Goal: Task Accomplishment & Management: Complete application form

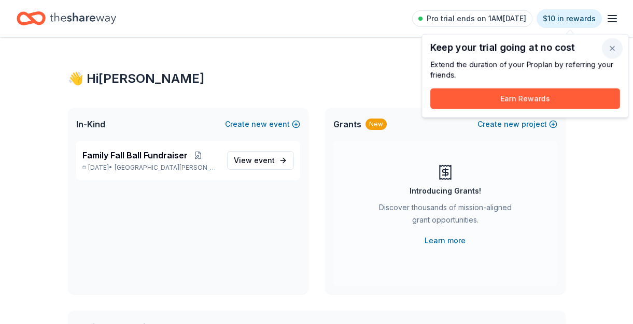
click at [614, 48] on button "button" at bounding box center [612, 48] width 21 height 21
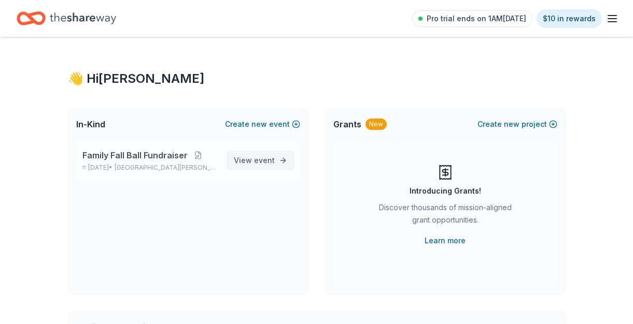
click at [268, 163] on span "event" at bounding box center [264, 160] width 21 height 9
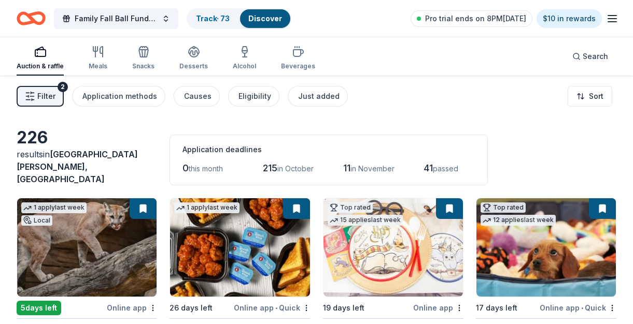
click at [49, 98] on span "Filter" at bounding box center [46, 96] width 18 height 12
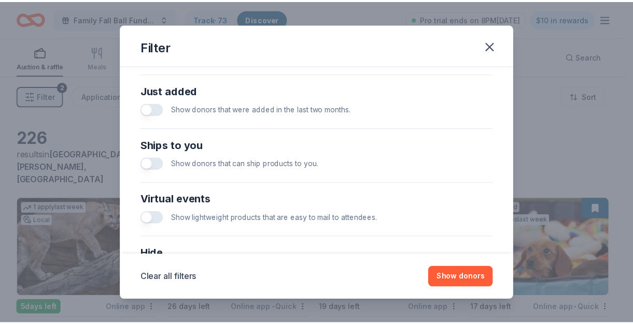
scroll to position [493, 0]
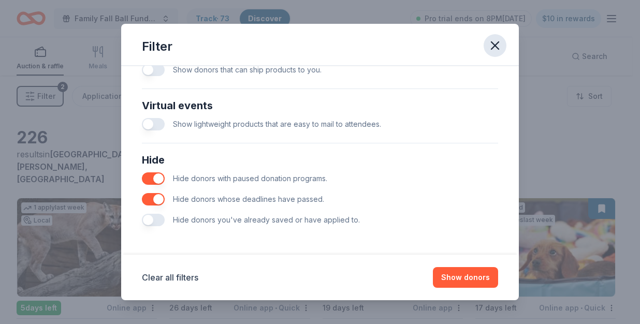
click at [494, 41] on icon "button" at bounding box center [495, 45] width 15 height 15
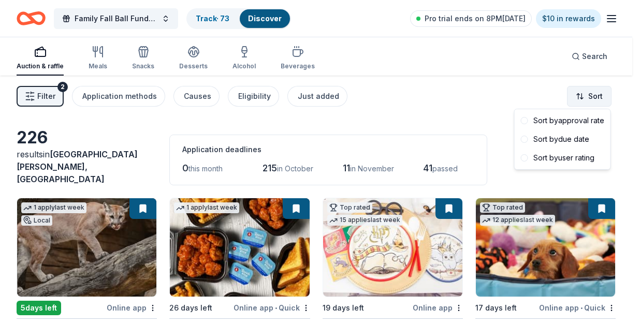
click at [593, 96] on html "Family Fall Ball Fundraiser Track · 73 Discover Pro trial ends on 8PM[DATE] $10…" at bounding box center [320, 162] width 640 height 324
click at [581, 123] on div "Sort by approval rate" at bounding box center [563, 120] width 92 height 19
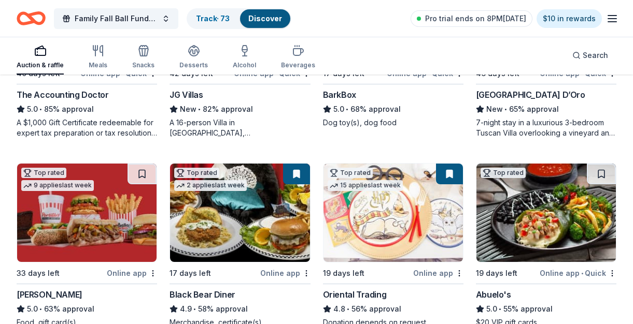
scroll to position [451, 0]
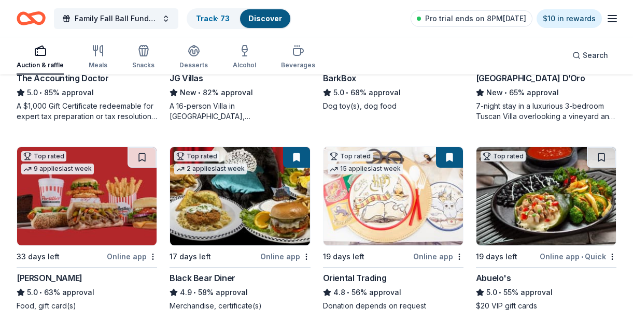
click at [296, 156] on button at bounding box center [296, 157] width 27 height 21
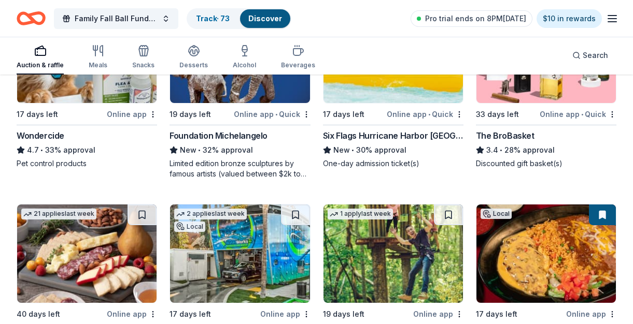
scroll to position [1117, 0]
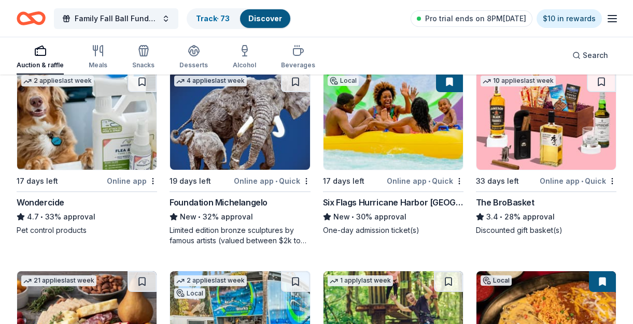
click at [405, 142] on img at bounding box center [392, 120] width 139 height 98
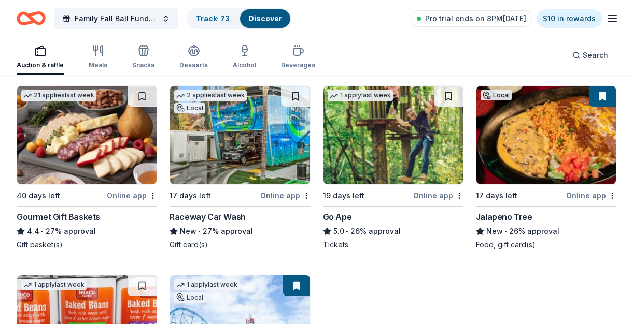
scroll to position [1303, 0]
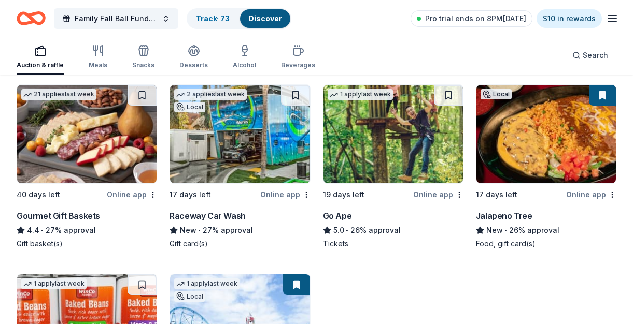
click at [106, 140] on img at bounding box center [86, 134] width 139 height 98
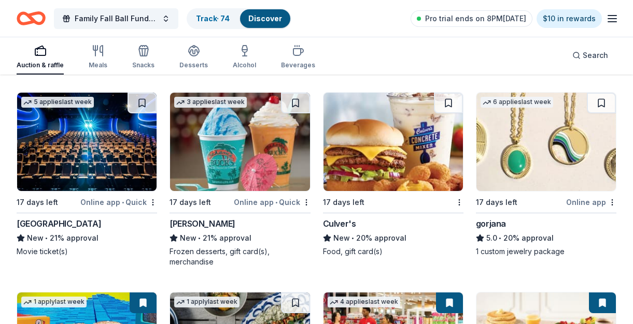
scroll to position [1667, 0]
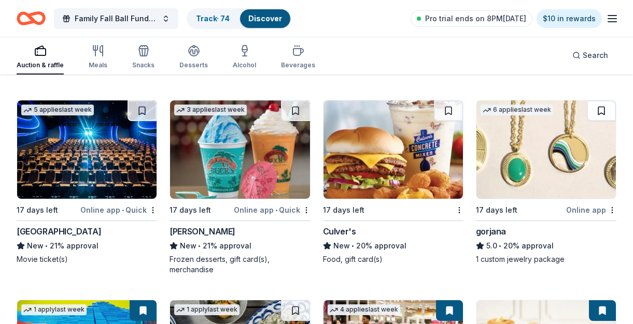
click at [604, 103] on button at bounding box center [601, 111] width 29 height 21
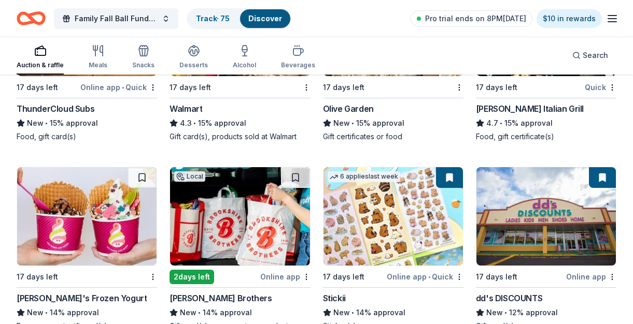
scroll to position [2612, 0]
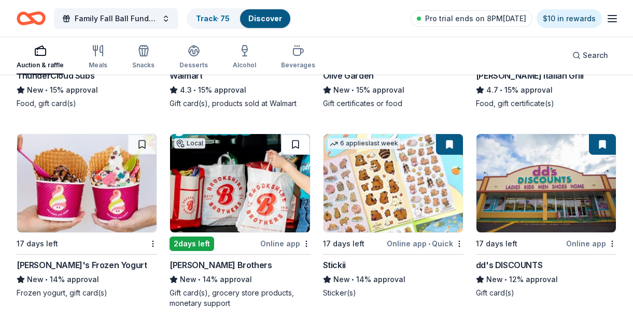
click at [299, 135] on button at bounding box center [295, 144] width 29 height 21
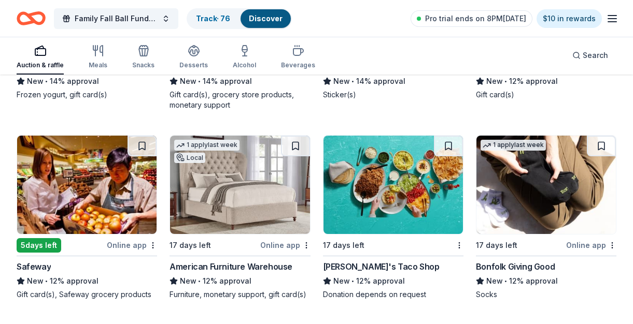
scroll to position [2811, 0]
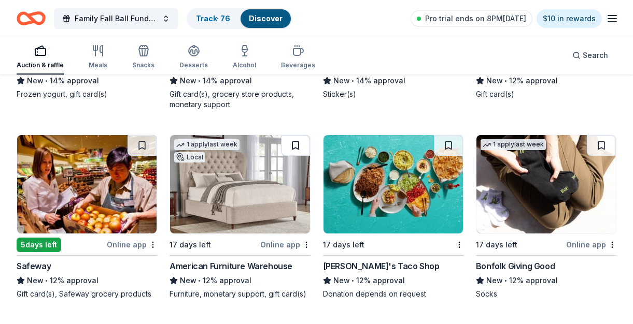
click at [292, 139] on button at bounding box center [295, 145] width 29 height 21
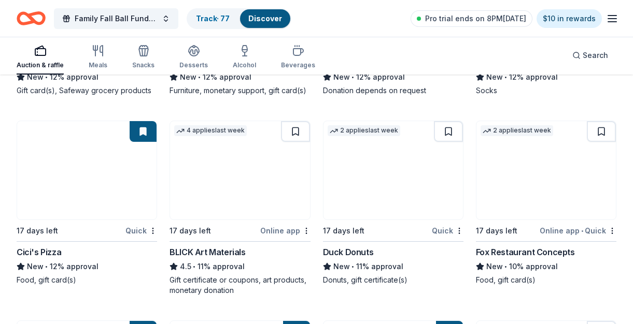
scroll to position [3015, 0]
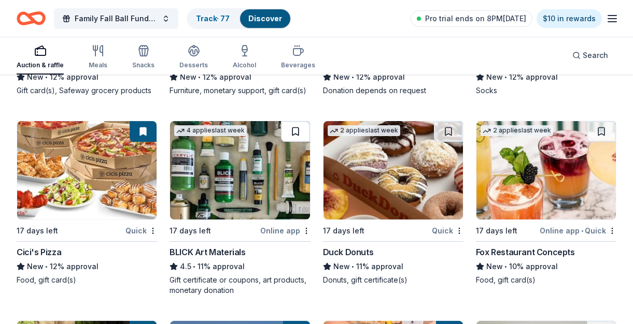
click at [296, 133] on button at bounding box center [295, 131] width 29 height 21
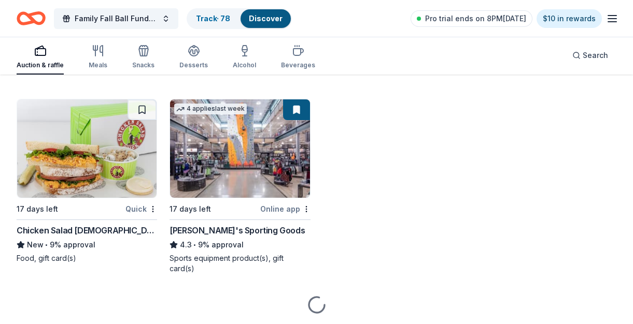
scroll to position [3441, 0]
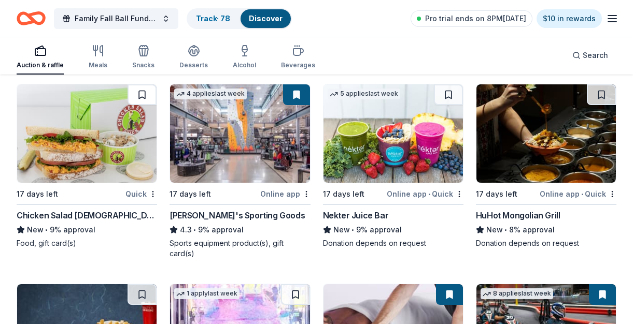
click at [149, 90] on button at bounding box center [141, 94] width 29 height 21
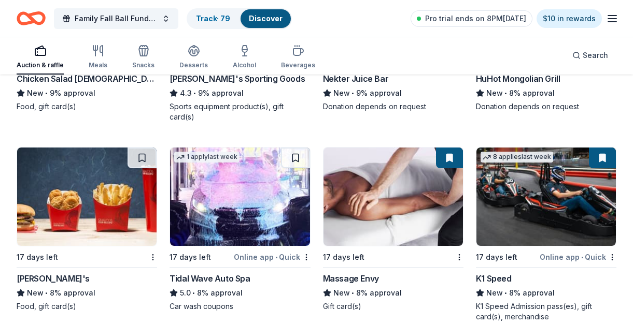
scroll to position [3582, 0]
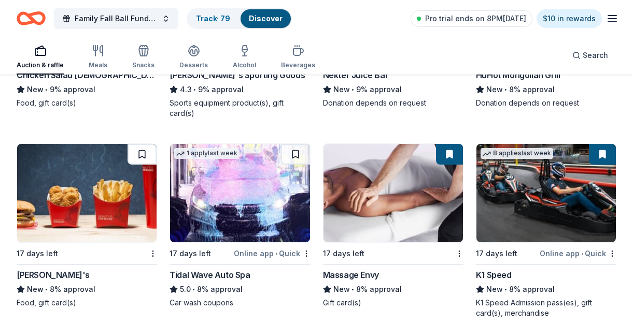
click at [138, 144] on button at bounding box center [141, 154] width 29 height 21
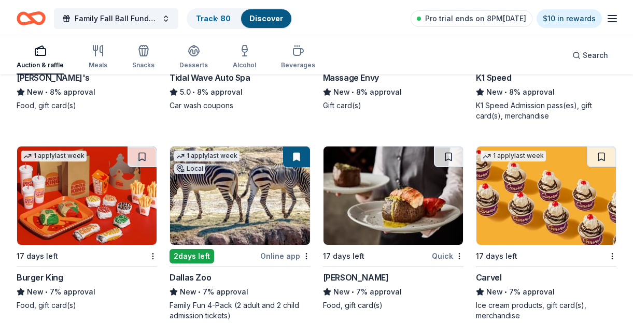
scroll to position [3785, 0]
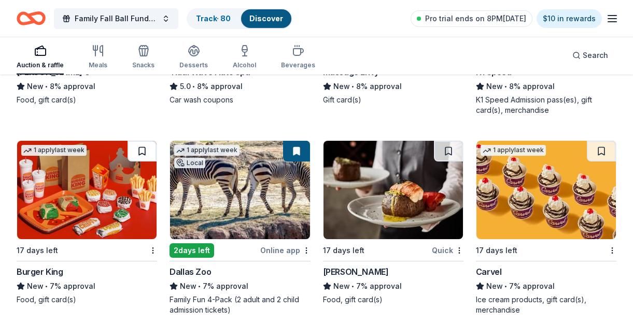
click at [141, 141] on button at bounding box center [141, 151] width 29 height 21
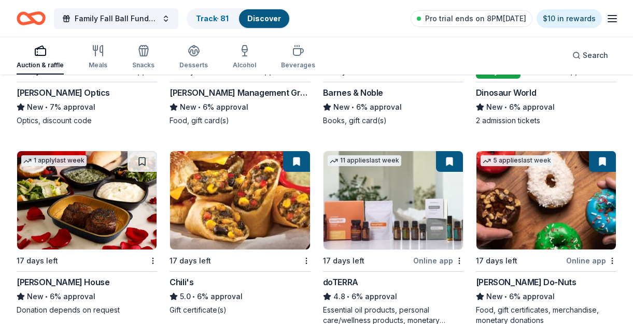
scroll to position [4165, 0]
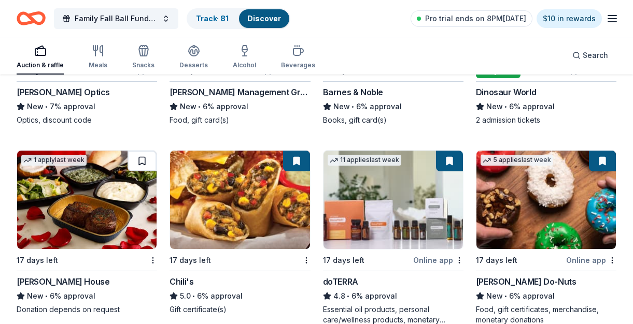
click at [150, 151] on button at bounding box center [141, 161] width 29 height 21
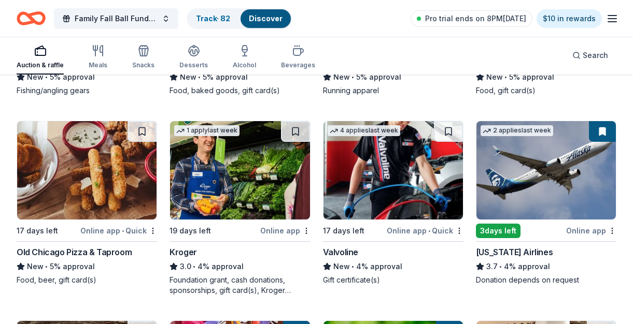
scroll to position [4585, 0]
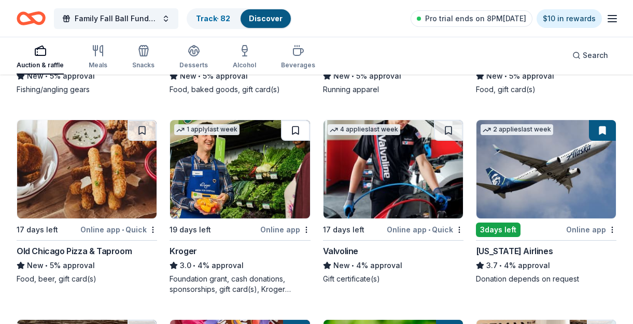
click at [294, 120] on button at bounding box center [295, 130] width 29 height 21
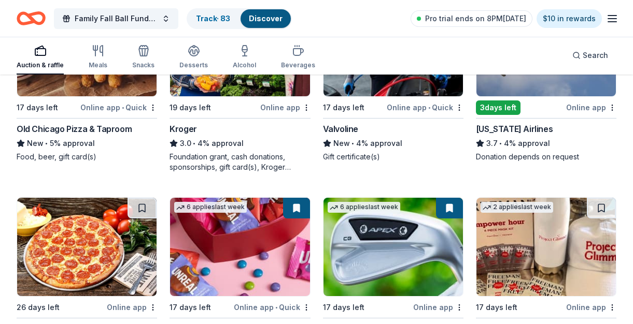
scroll to position [4812, 0]
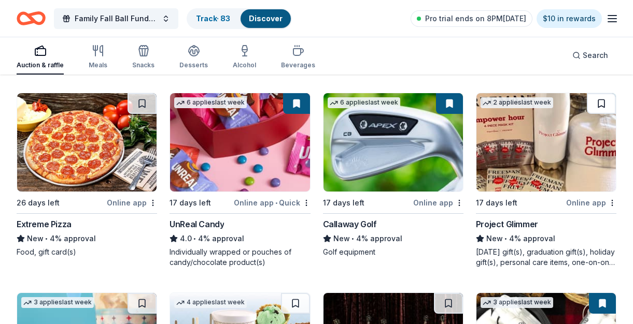
click at [603, 93] on button at bounding box center [601, 103] width 29 height 21
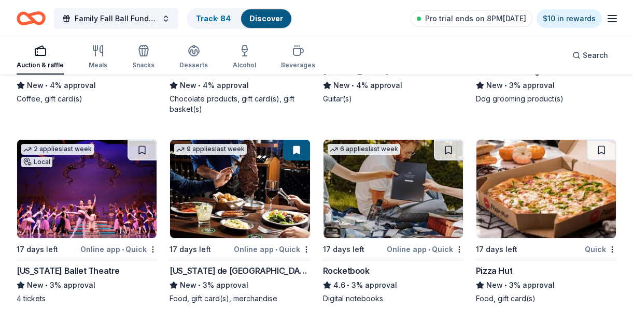
scroll to position [5168, 0]
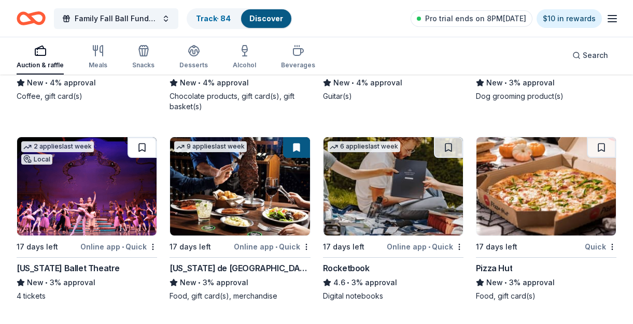
click at [139, 137] on button at bounding box center [141, 147] width 29 height 21
click at [449, 137] on button at bounding box center [448, 147] width 29 height 21
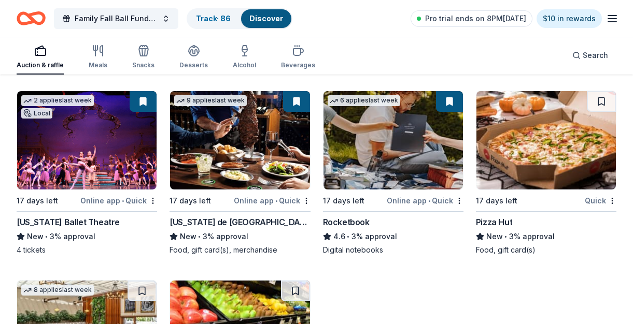
scroll to position [5213, 0]
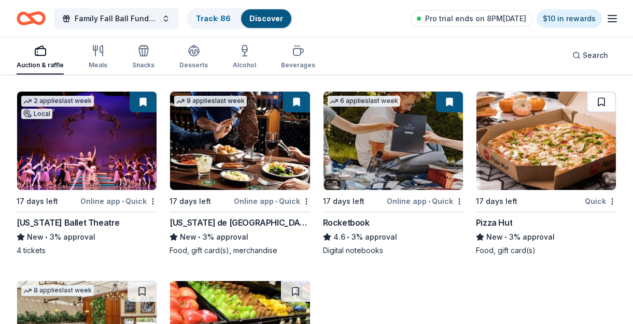
click at [604, 92] on button at bounding box center [601, 102] width 29 height 21
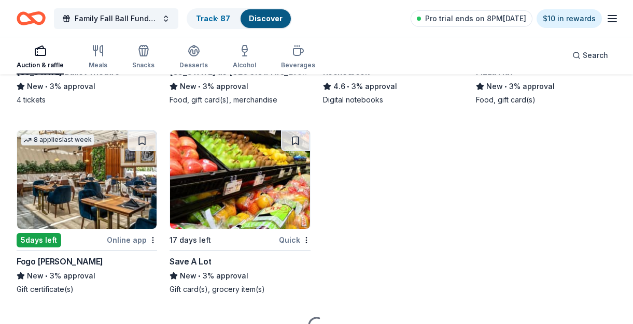
scroll to position [5366, 0]
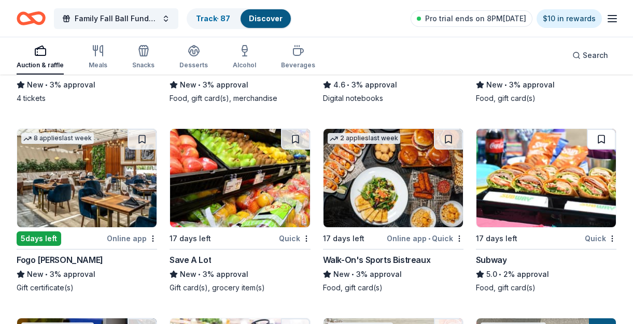
click at [598, 129] on button at bounding box center [601, 139] width 29 height 21
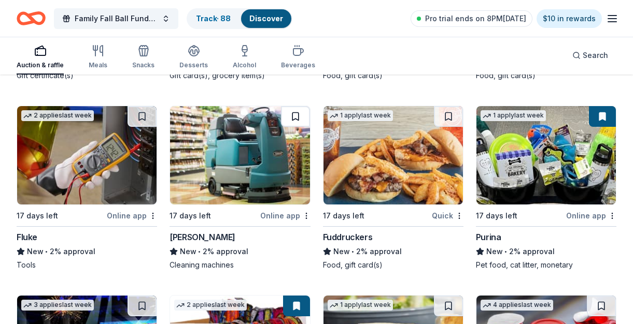
scroll to position [5577, 0]
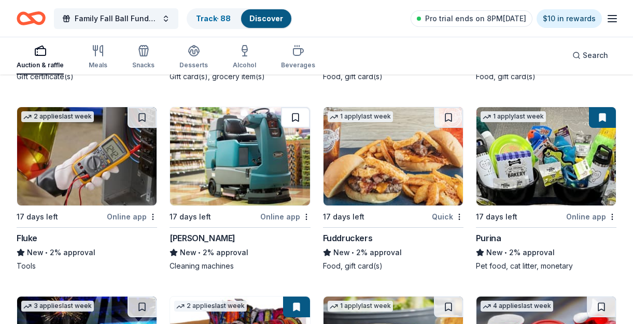
click at [291, 107] on button at bounding box center [295, 117] width 29 height 21
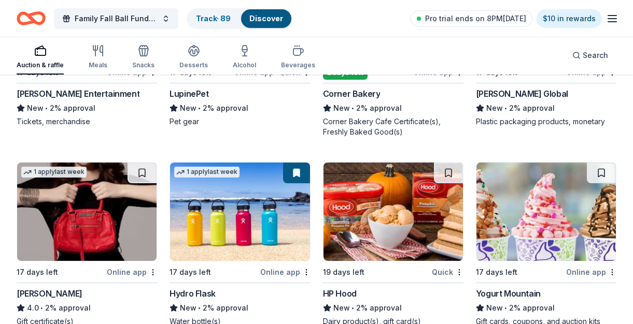
scroll to position [5973, 0]
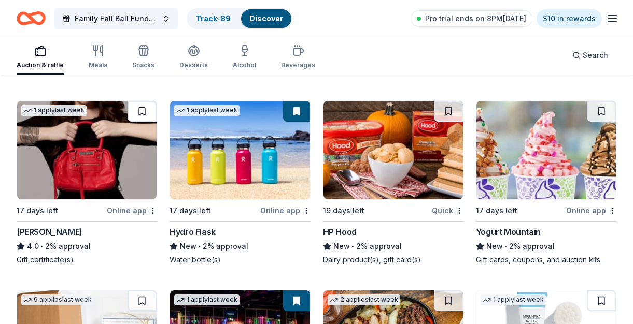
click at [144, 101] on button at bounding box center [141, 111] width 29 height 21
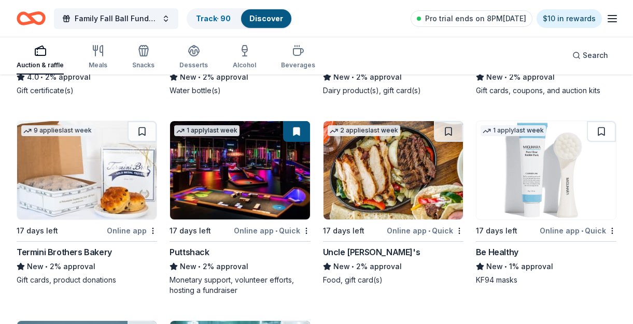
scroll to position [6147, 0]
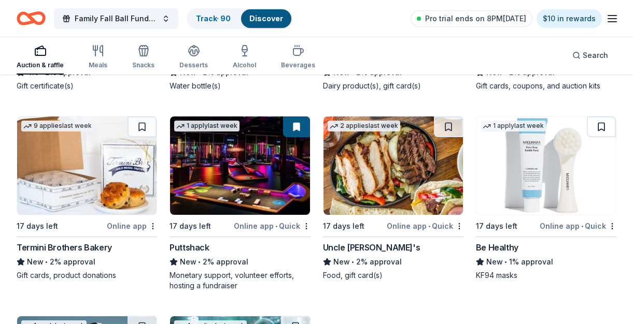
click at [605, 117] on button at bounding box center [601, 127] width 29 height 21
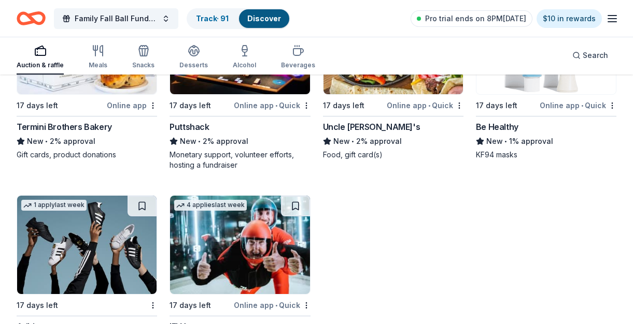
scroll to position [6369, 0]
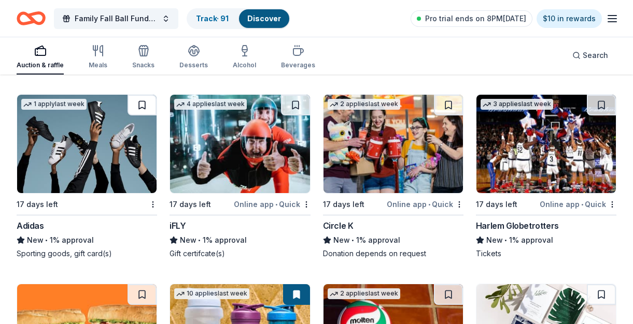
click at [140, 95] on button at bounding box center [141, 105] width 29 height 21
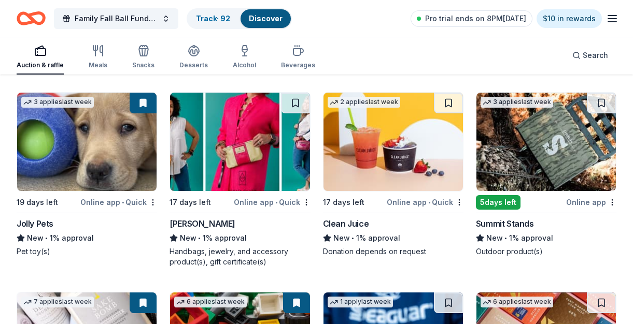
scroll to position [6760, 0]
click at [299, 93] on button at bounding box center [295, 103] width 29 height 21
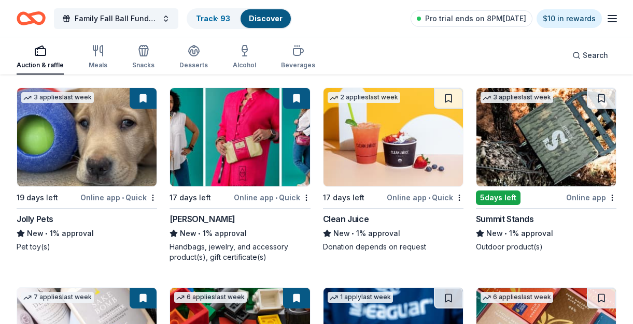
scroll to position [6725, 0]
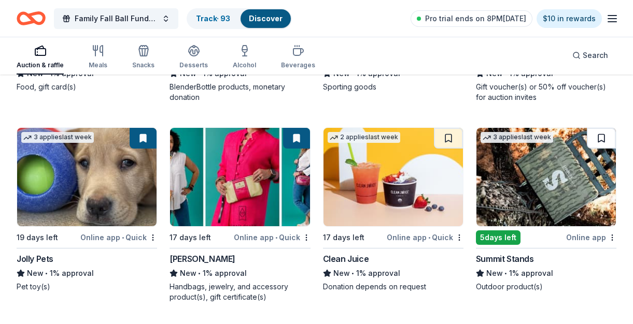
click at [602, 128] on button at bounding box center [601, 138] width 29 height 21
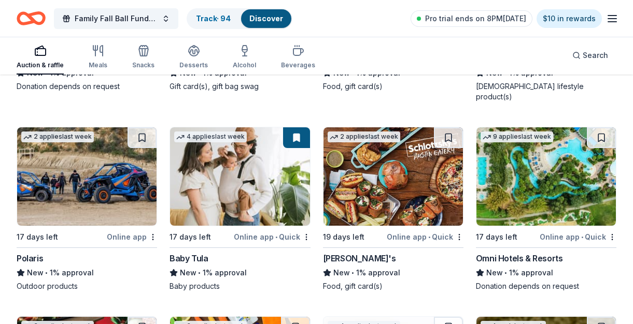
scroll to position [7741, 0]
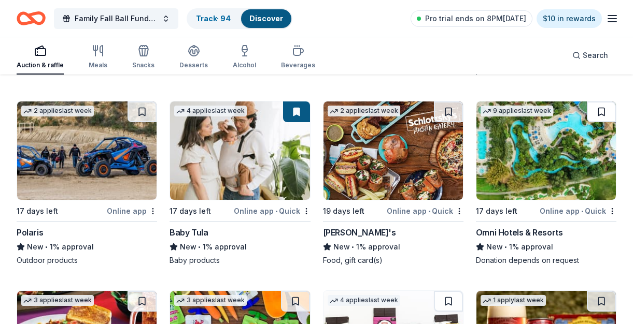
click at [598, 102] on button at bounding box center [601, 112] width 29 height 21
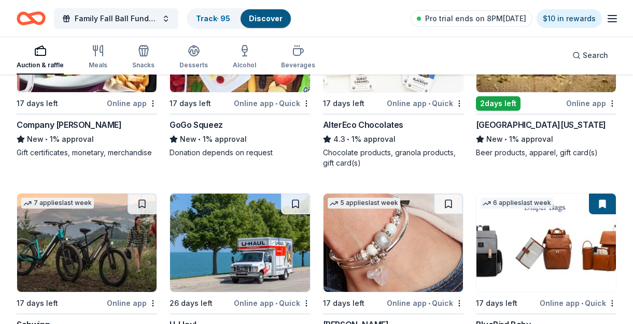
scroll to position [8085, 0]
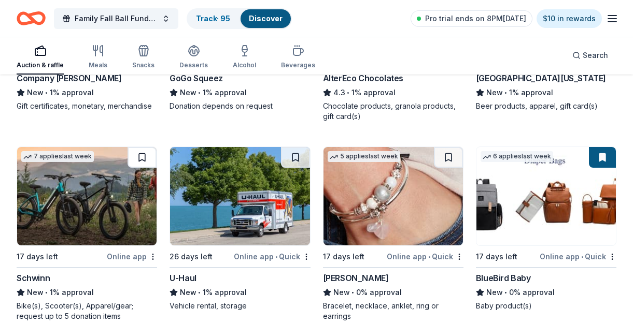
click at [143, 147] on button at bounding box center [141, 157] width 29 height 21
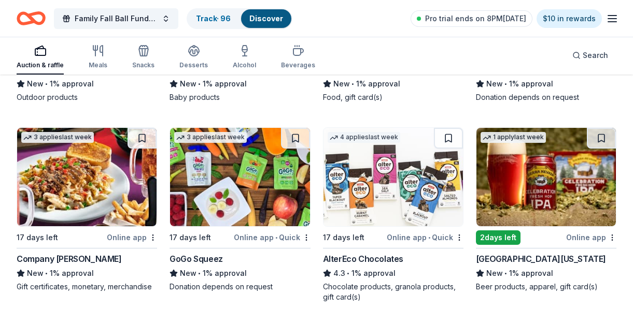
scroll to position [7906, 0]
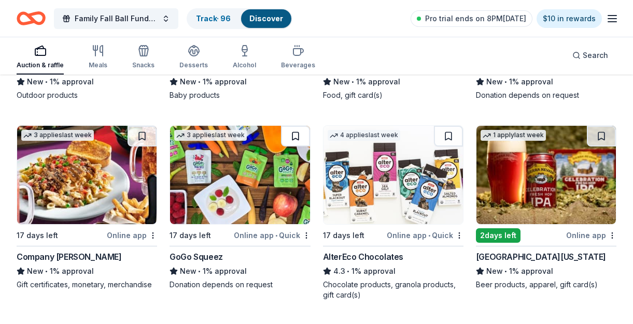
click at [294, 126] on button at bounding box center [295, 136] width 29 height 21
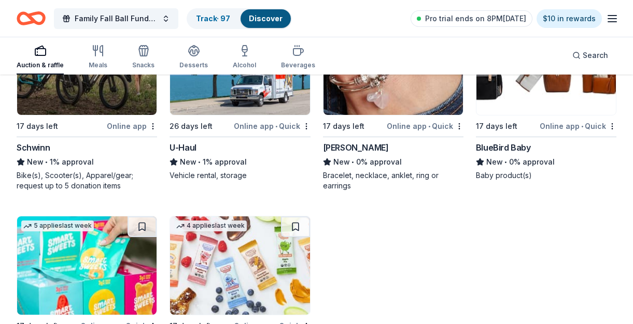
scroll to position [8066, 0]
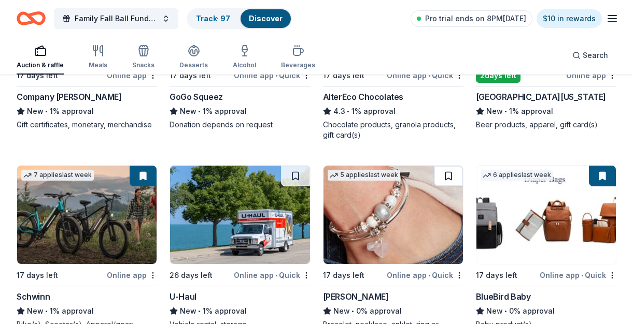
click at [453, 166] on button at bounding box center [448, 176] width 29 height 21
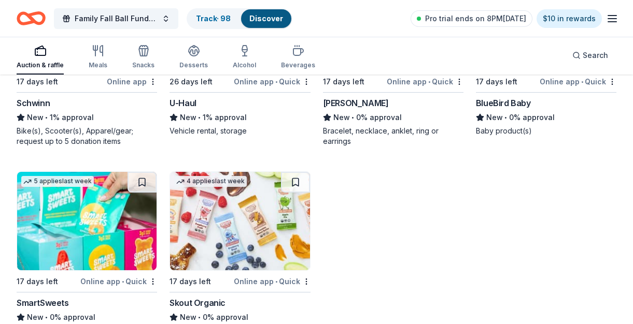
scroll to position [8327, 0]
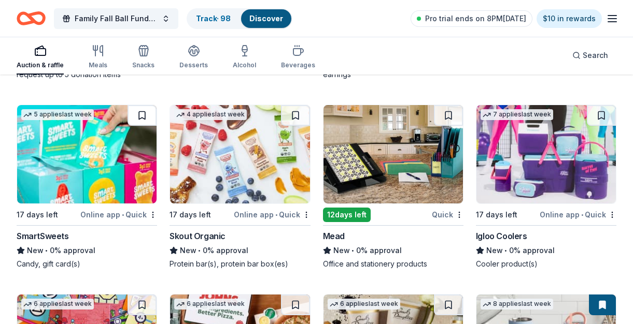
click at [143, 105] on button at bounding box center [141, 115] width 29 height 21
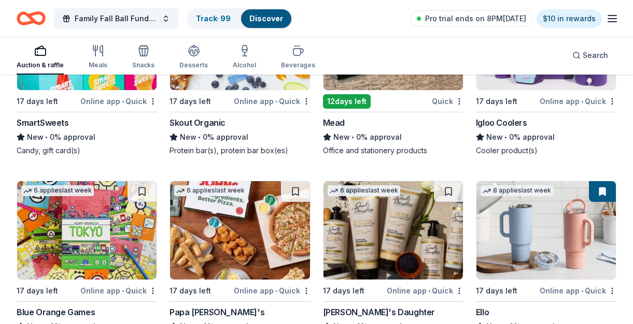
scroll to position [8459, 0]
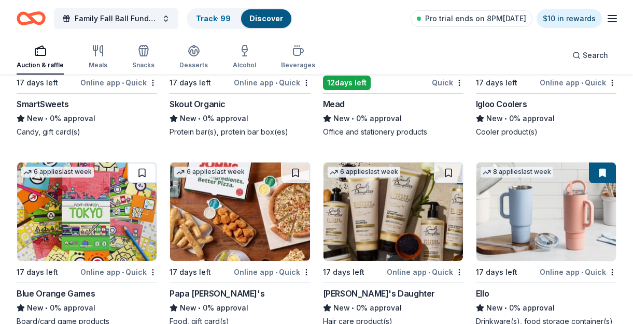
click at [145, 163] on button at bounding box center [141, 173] width 29 height 21
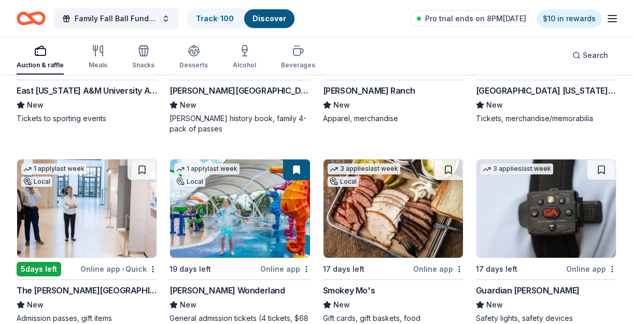
scroll to position [10432, 0]
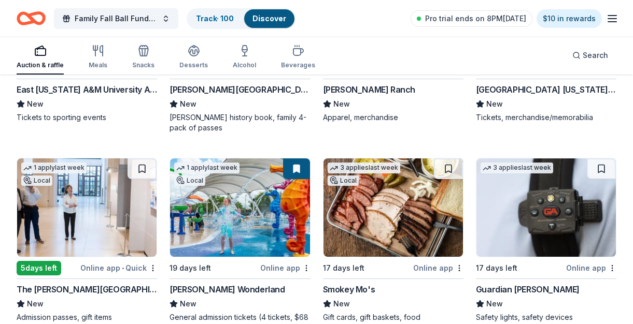
click at [148, 159] on button at bounding box center [141, 169] width 29 height 21
click at [448, 159] on button at bounding box center [448, 169] width 29 height 21
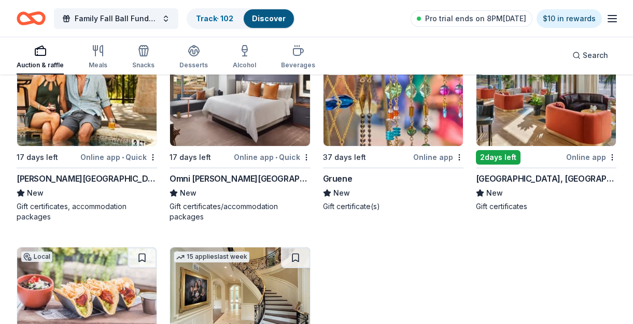
scroll to position [11023, 0]
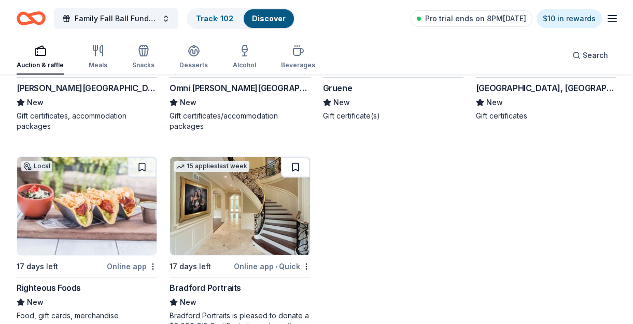
click at [302, 157] on button at bounding box center [295, 167] width 29 height 21
click at [216, 20] on link "Track · 103" at bounding box center [214, 18] width 37 height 9
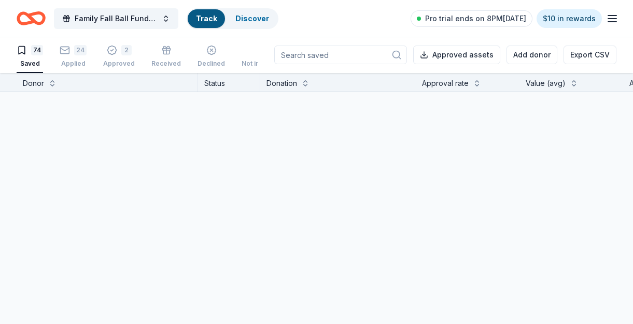
scroll to position [1, 0]
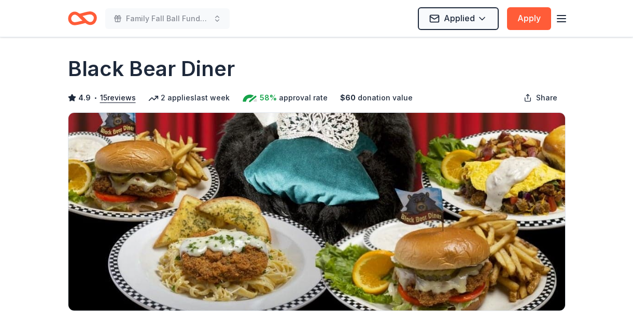
scroll to position [21, 0]
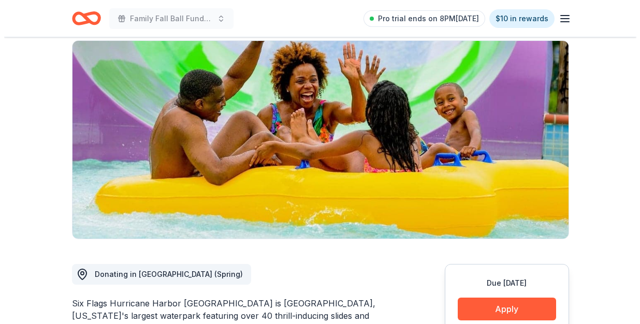
scroll to position [165, 0]
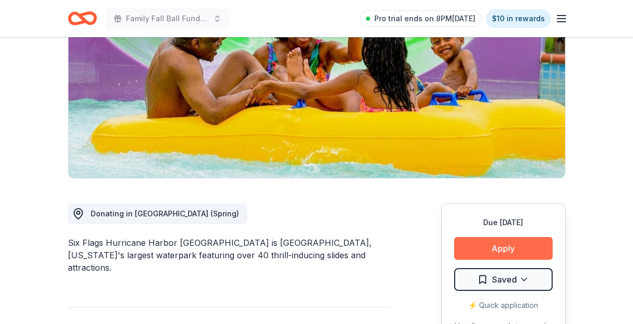
click at [484, 237] on button "Apply" at bounding box center [503, 248] width 98 height 23
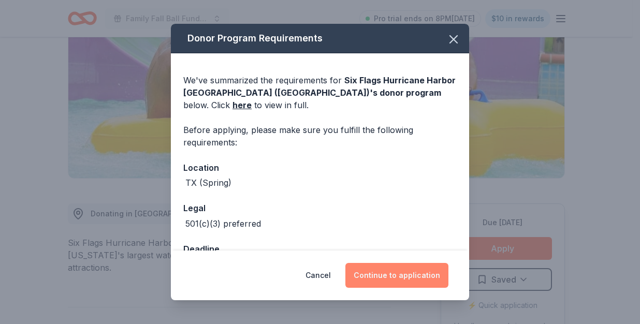
click at [425, 282] on button "Continue to application" at bounding box center [397, 275] width 103 height 25
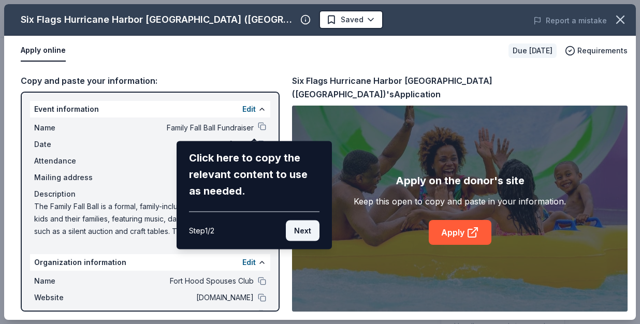
click at [312, 236] on button "Next" at bounding box center [303, 231] width 34 height 21
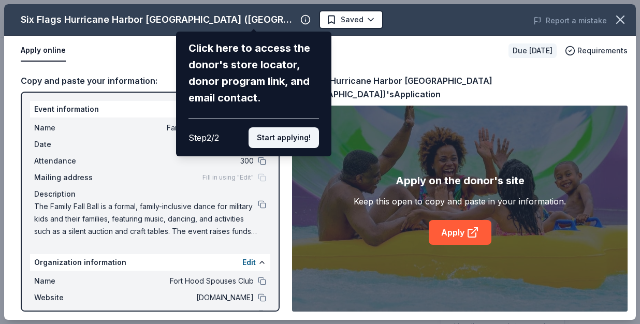
click at [283, 145] on button "Start applying!" at bounding box center [284, 137] width 70 height 21
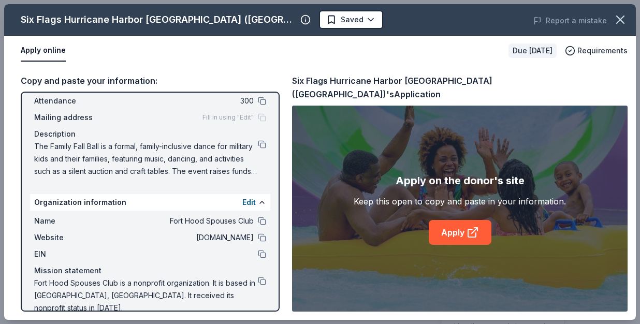
scroll to position [64, 0]
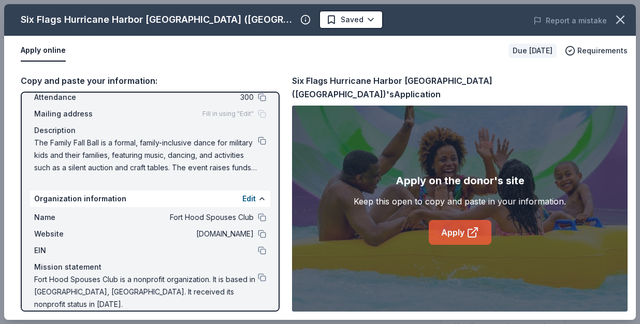
click at [468, 230] on icon at bounding box center [472, 234] width 8 height 8
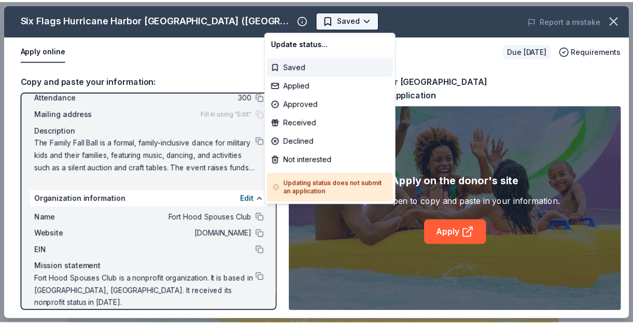
scroll to position [0, 0]
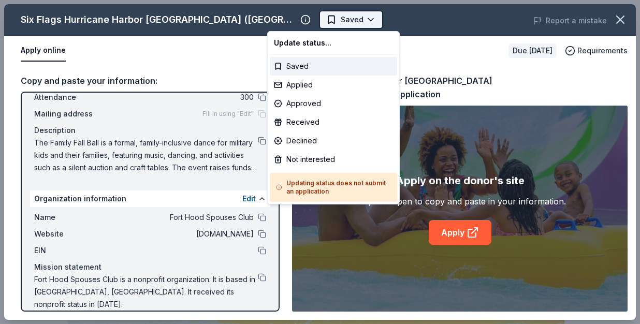
click at [310, 19] on html "Family Fall Ball Fundraiser Saved Apply Due in 17 days Share Six Flags Hurrican…" at bounding box center [320, 162] width 640 height 324
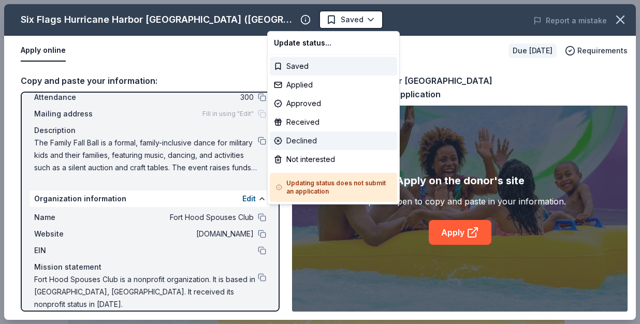
click at [307, 140] on div "Declined" at bounding box center [333, 141] width 127 height 19
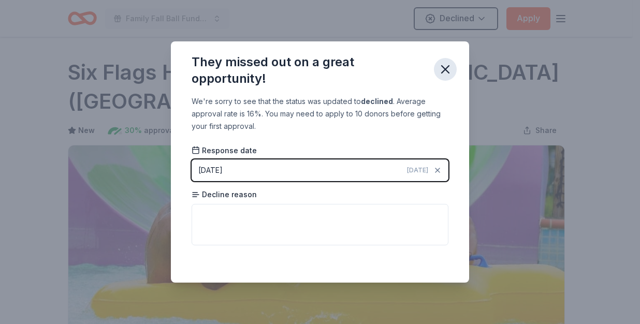
click at [452, 74] on icon "button" at bounding box center [445, 69] width 15 height 15
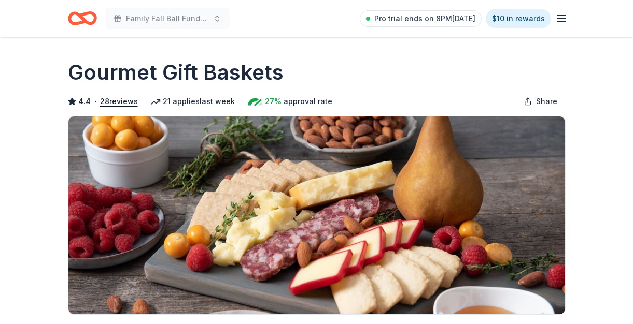
scroll to position [375, 0]
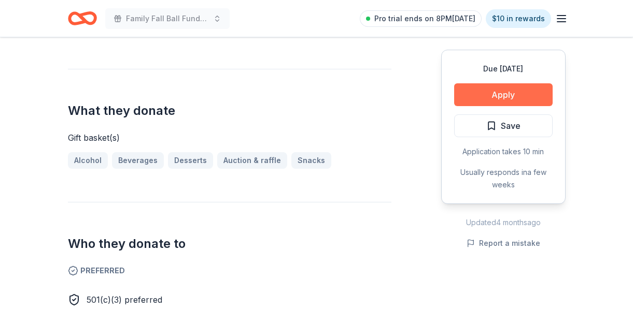
click at [498, 92] on button "Apply" at bounding box center [503, 94] width 98 height 23
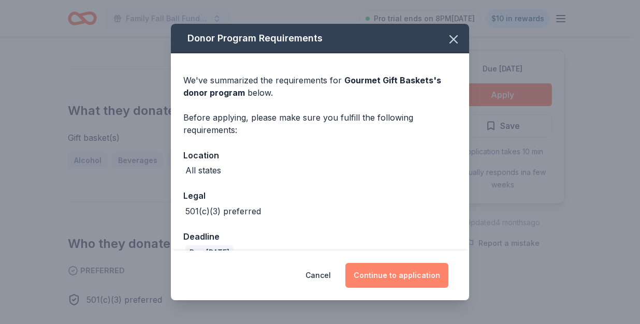
click at [417, 284] on button "Continue to application" at bounding box center [397, 275] width 103 height 25
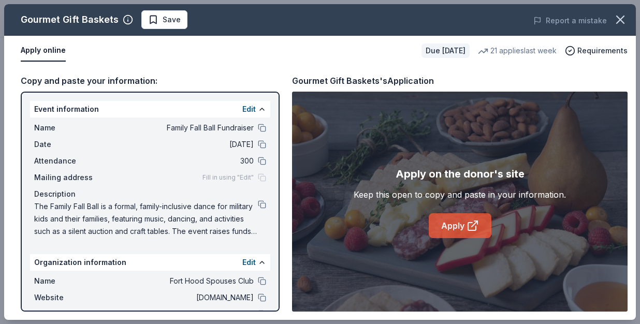
click at [461, 224] on link "Apply" at bounding box center [460, 225] width 63 height 25
click at [151, 20] on span "Save" at bounding box center [164, 19] width 33 height 12
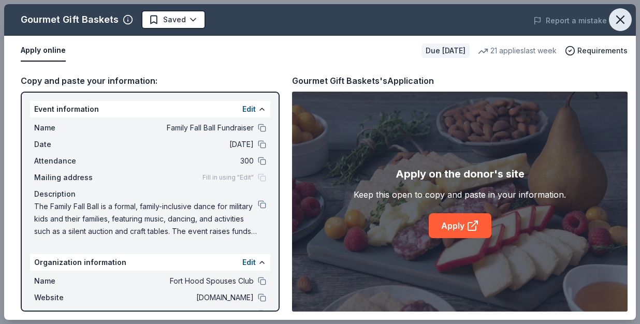
click at [620, 23] on icon "button" at bounding box center [620, 19] width 15 height 15
